Goal: Find specific page/section: Find specific page/section

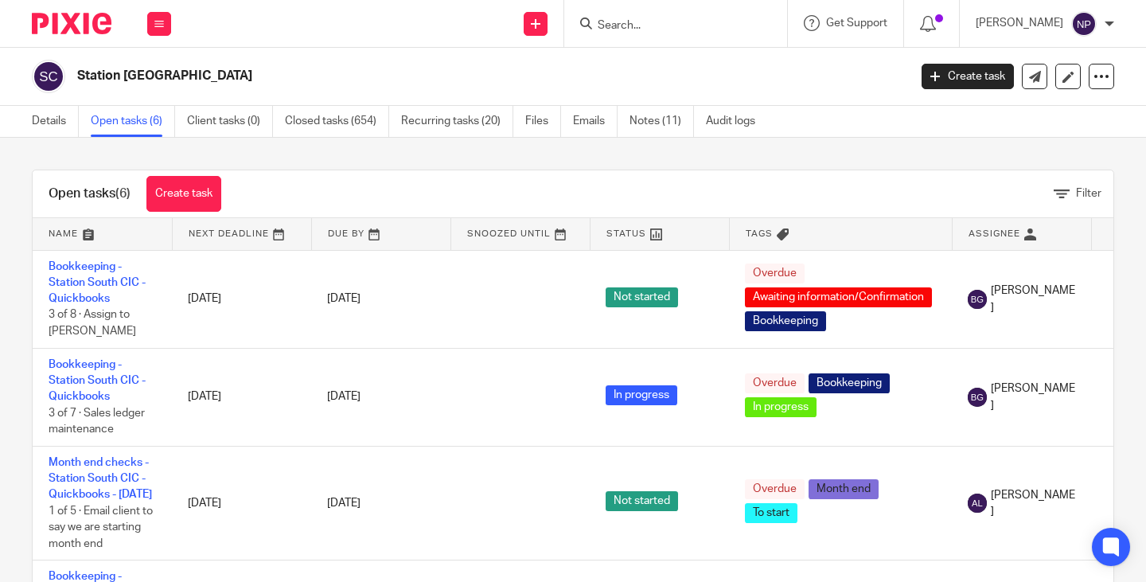
click at [669, 27] on input "Search" at bounding box center [667, 26] width 143 height 14
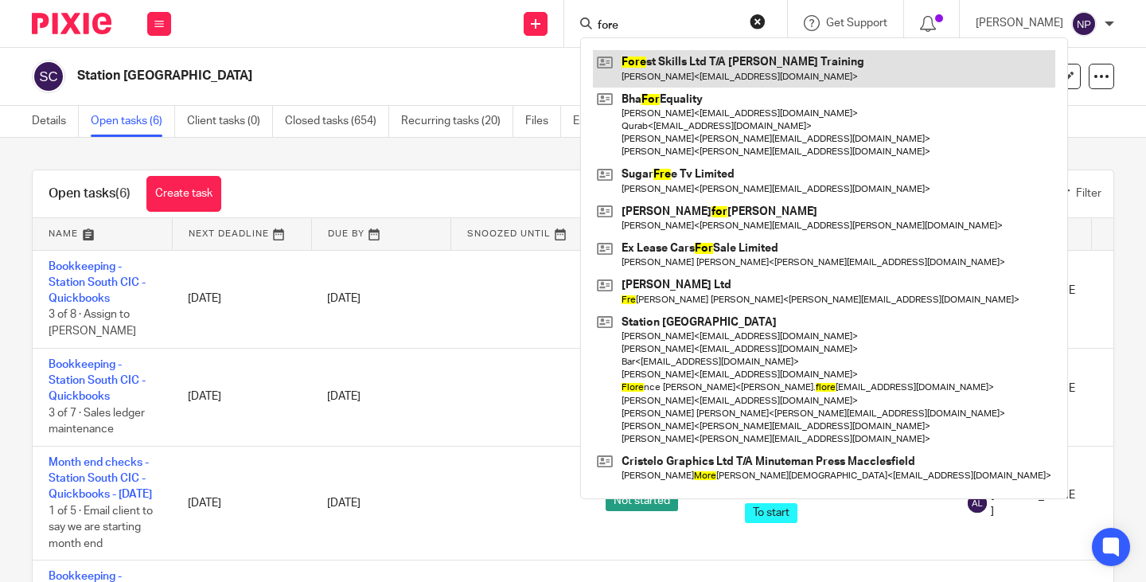
type input "fore"
click at [707, 69] on link at bounding box center [824, 68] width 462 height 37
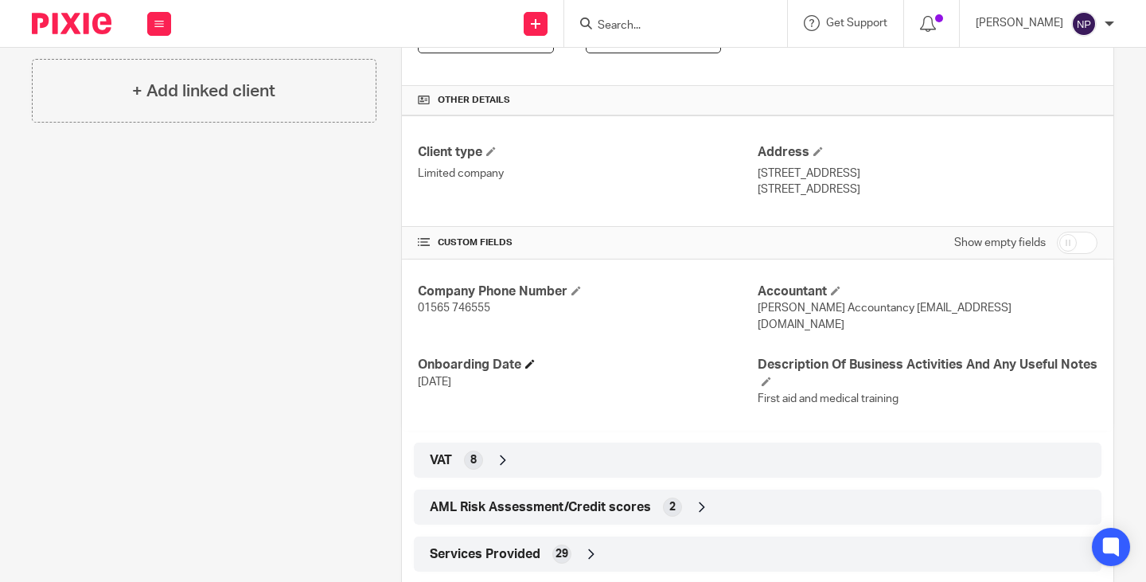
scroll to position [570, 0]
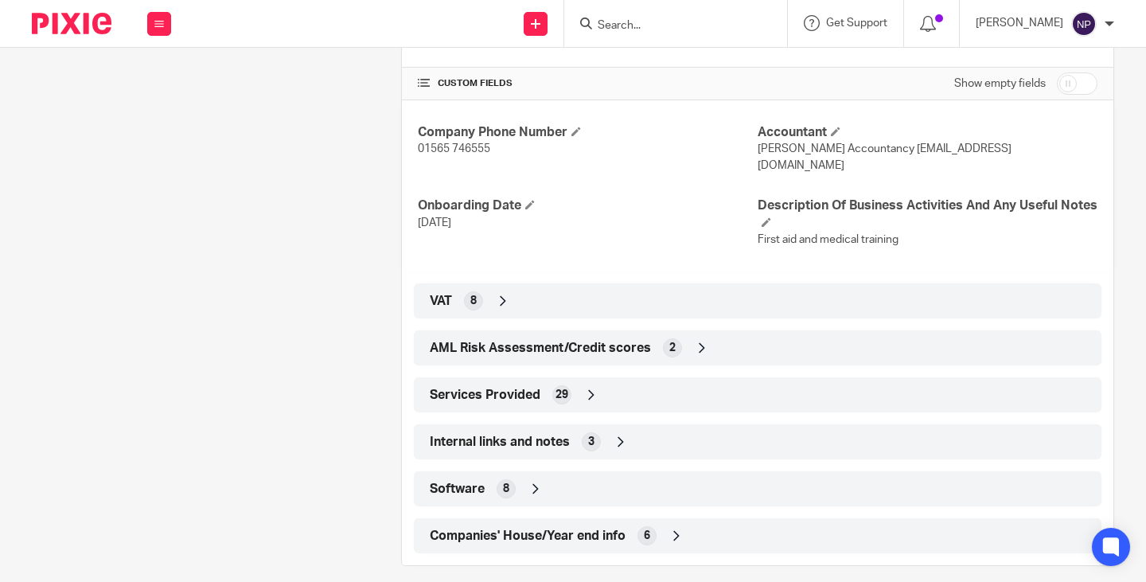
click at [581, 528] on span "Companies' House/Year end info" at bounding box center [528, 536] width 196 height 17
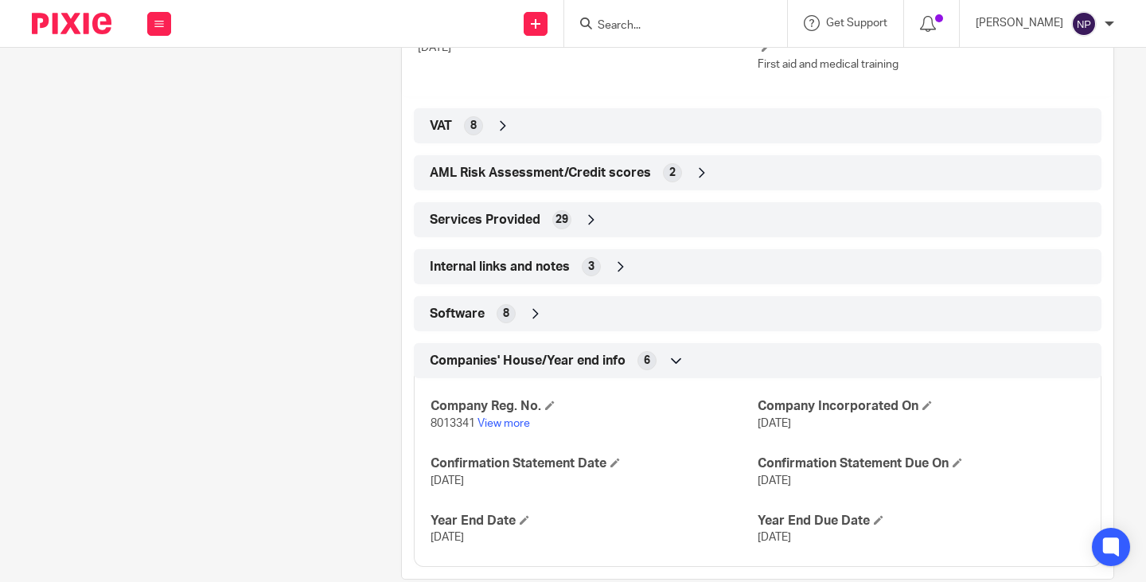
scroll to position [758, 0]
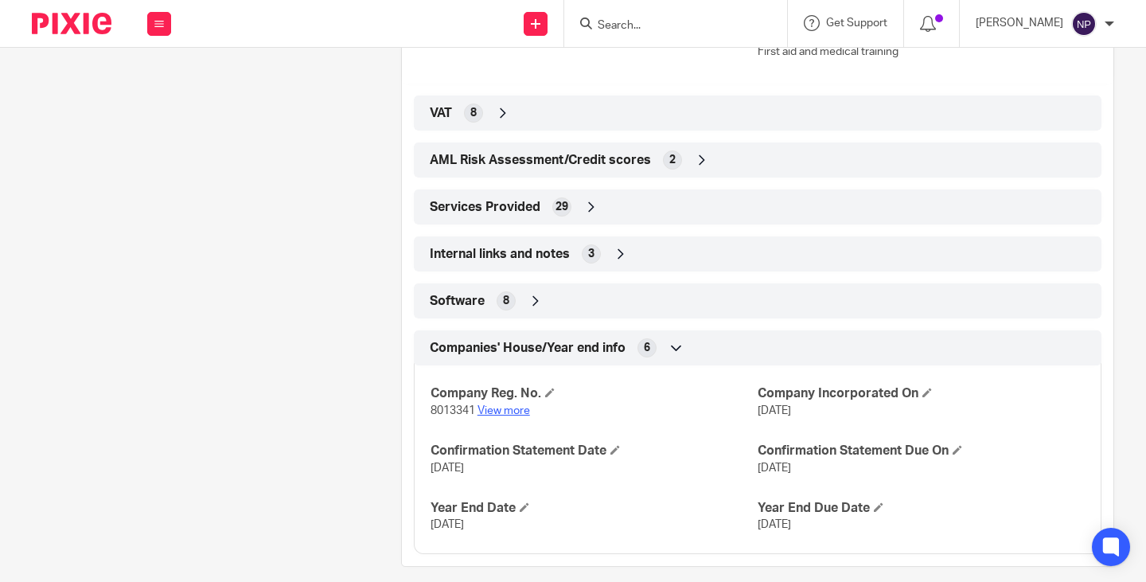
click at [505, 405] on link "View more" at bounding box center [504, 410] width 53 height 11
